Goal: Task Accomplishment & Management: Manage account settings

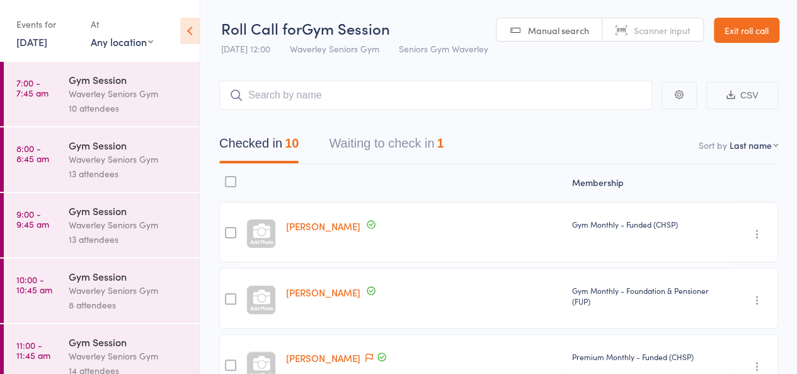
click at [411, 145] on button "Waiting to check in 1" at bounding box center [386, 146] width 115 height 33
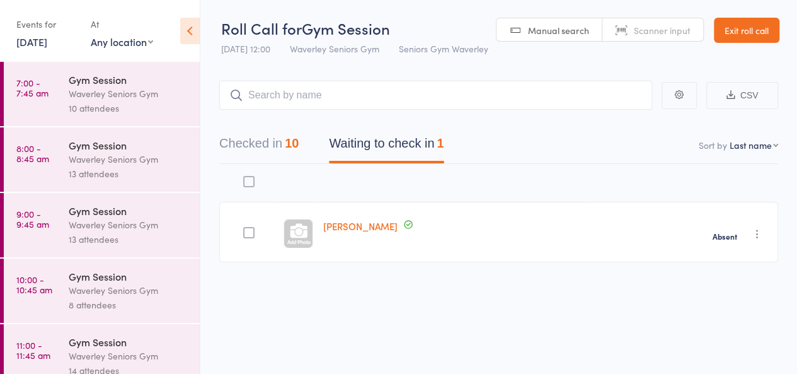
click at [47, 33] on div "Events for" at bounding box center [47, 24] width 62 height 21
click at [47, 39] on link "11 Sep, 2025" at bounding box center [31, 42] width 31 height 14
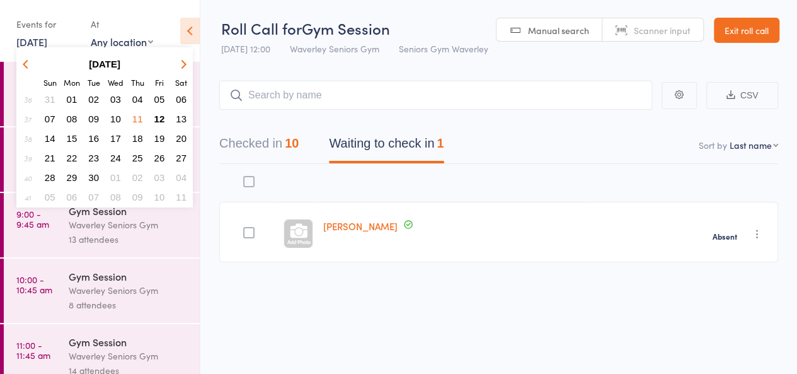
click at [158, 121] on span "12" at bounding box center [159, 118] width 11 height 11
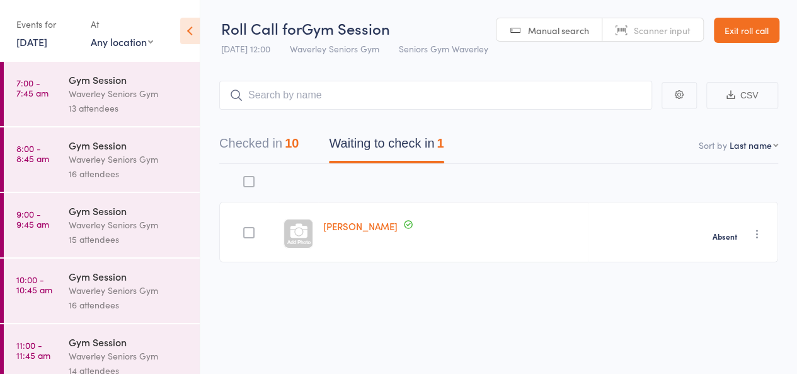
click at [126, 94] on div "Waverley Seniors Gym" at bounding box center [129, 93] width 120 height 14
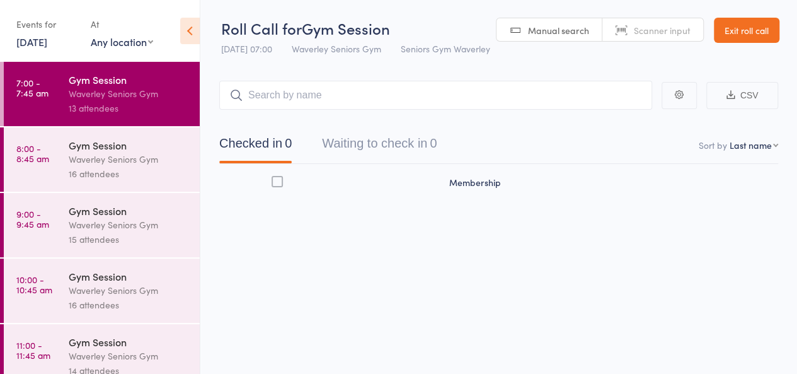
click at [126, 94] on div "Waverley Seniors Gym" at bounding box center [129, 93] width 120 height 14
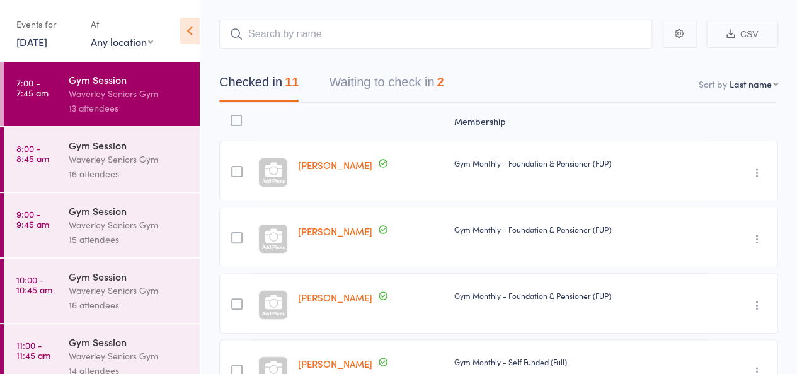
click at [444, 83] on div "2" at bounding box center [440, 82] width 7 height 14
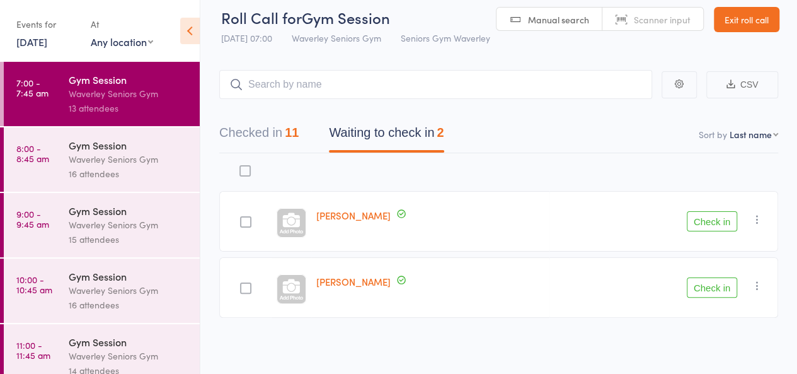
scroll to position [8, 0]
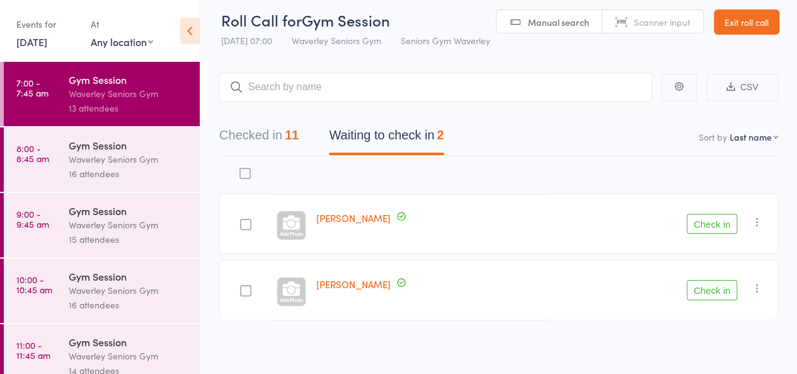
click at [286, 130] on button "Checked in 11" at bounding box center [258, 138] width 79 height 33
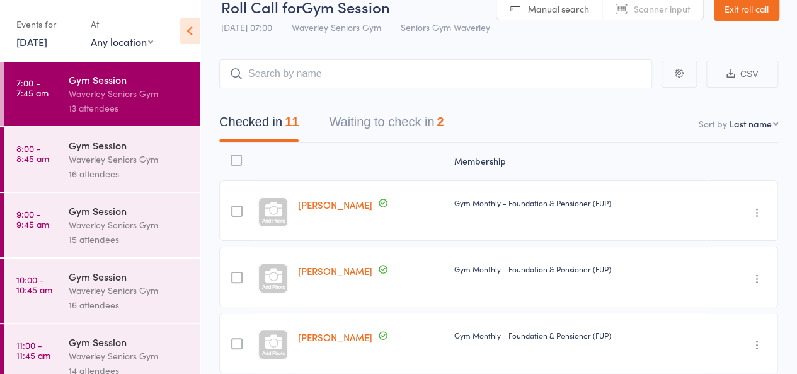
scroll to position [0, 0]
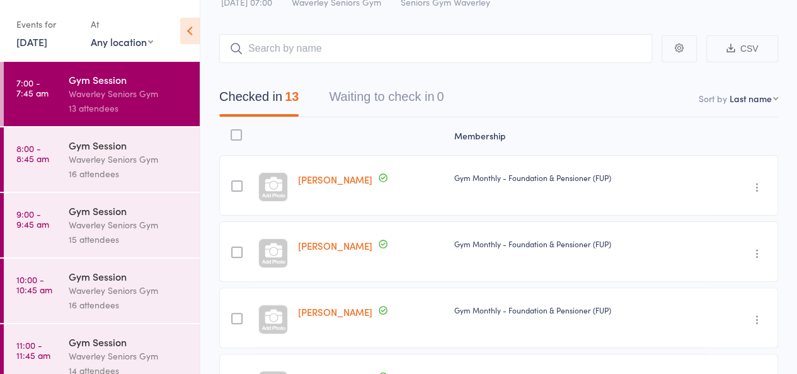
scroll to position [46, 0]
